Goal: Task Accomplishment & Management: Manage account settings

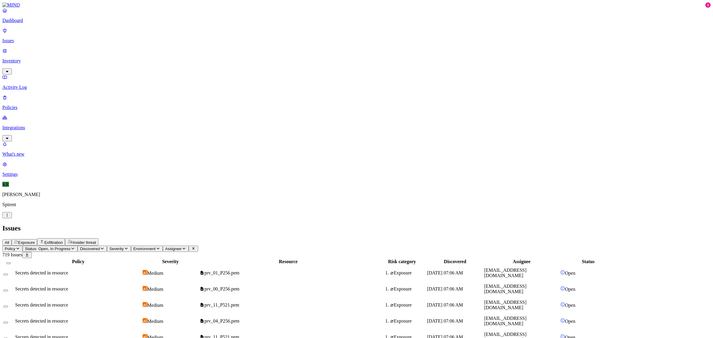
click at [35, 240] on span "Exposure" at bounding box center [26, 242] width 17 height 4
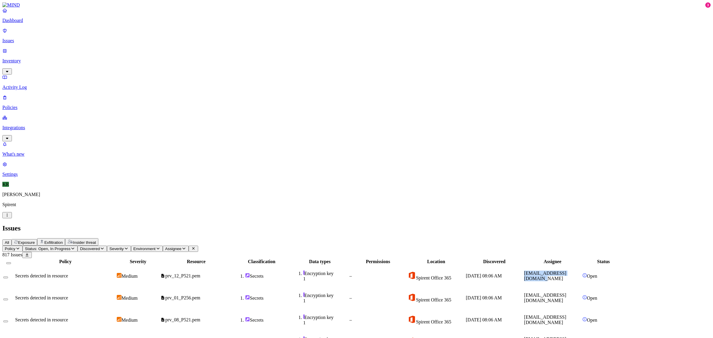
drag, startPoint x: 648, startPoint y: 59, endPoint x: 599, endPoint y: 60, distance: 49.0
click at [581, 265] on td "[EMAIL_ADDRESS][DOMAIN_NAME]" at bounding box center [553, 275] width 58 height 21
click at [181, 246] on span "Assignee" at bounding box center [173, 248] width 16 height 4
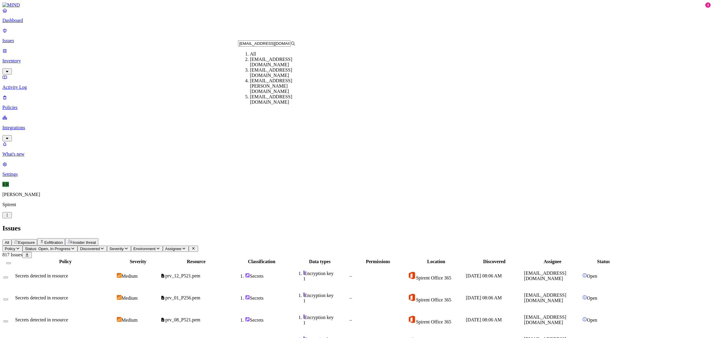
type input "[EMAIL_ADDRESS][DOMAIN_NAME]"
click at [276, 65] on div "[EMAIL_ADDRESS][DOMAIN_NAME]" at bounding box center [278, 62] width 57 height 11
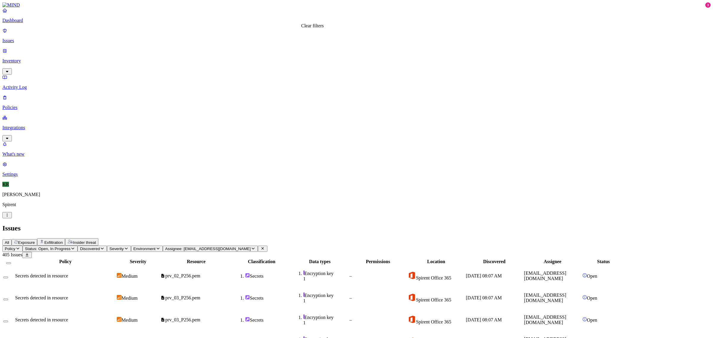
click at [264, 247] on icon at bounding box center [262, 248] width 2 height 2
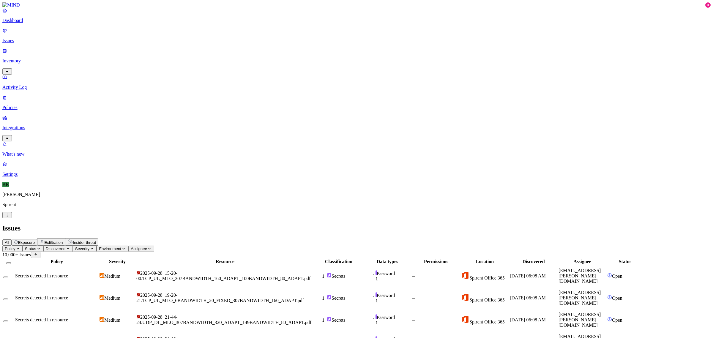
drag, startPoint x: 650, startPoint y: 317, endPoint x: 590, endPoint y: 321, distance: 59.8
copy link "[EMAIL_ADDRESS][PERSON_NAME][DOMAIN_NAME]"
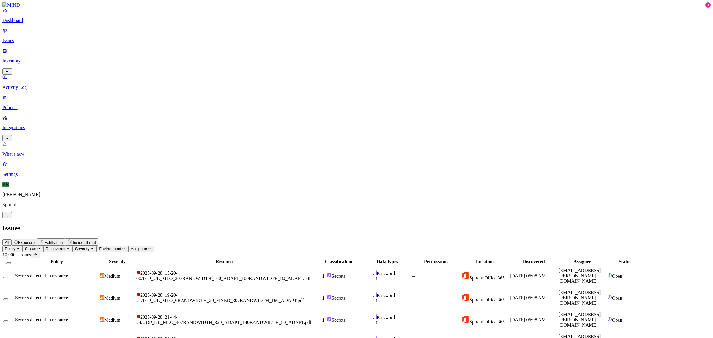
click at [154, 246] on button "Assignee" at bounding box center [141, 249] width 26 height 6
type input "[EMAIL_ADDRESS][PERSON_NAME][DOMAIN_NAME]"
click at [238, 70] on div "[EMAIL_ADDRESS][PERSON_NAME][DOMAIN_NAME]" at bounding box center [248, 65] width 57 height 16
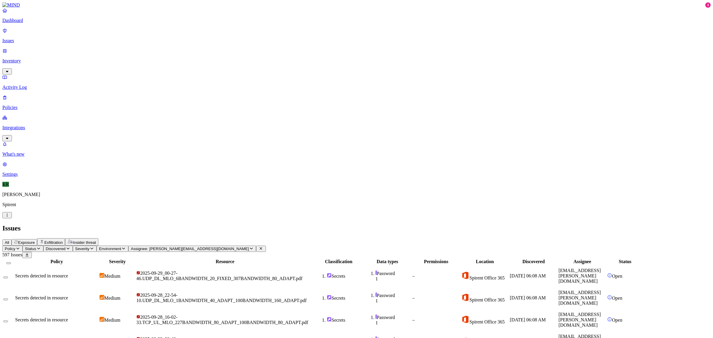
click at [265, 246] on button at bounding box center [261, 249] width 10 height 6
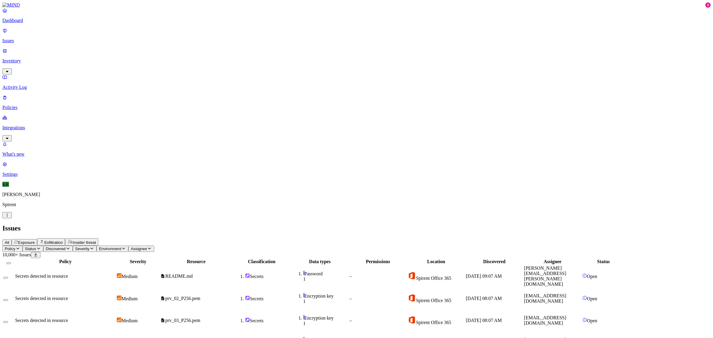
click at [36, 246] on span "Status" at bounding box center [30, 248] width 11 height 4
click at [108, 48] on div "Open" at bounding box center [108, 53] width 0 height 17
